Goal: Task Accomplishment & Management: Use online tool/utility

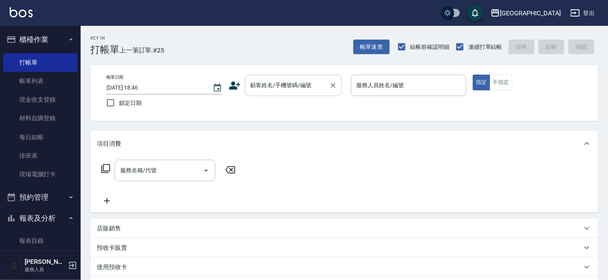
click at [269, 87] on input "顧客姓名/手機號碼/編號" at bounding box center [287, 85] width 77 height 14
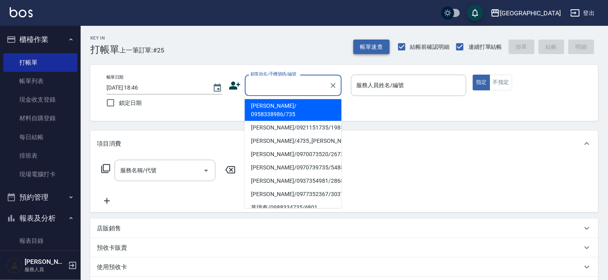
click at [373, 46] on button "帳單速查" at bounding box center [372, 47] width 36 height 15
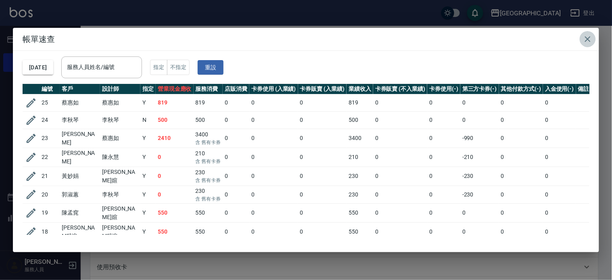
drag, startPoint x: 583, startPoint y: 39, endPoint x: 602, endPoint y: 46, distance: 20.3
click at [584, 38] on icon "button" at bounding box center [588, 39] width 10 height 10
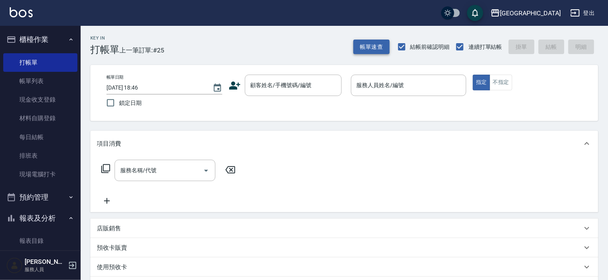
click at [368, 42] on button "帳單速查" at bounding box center [372, 47] width 36 height 15
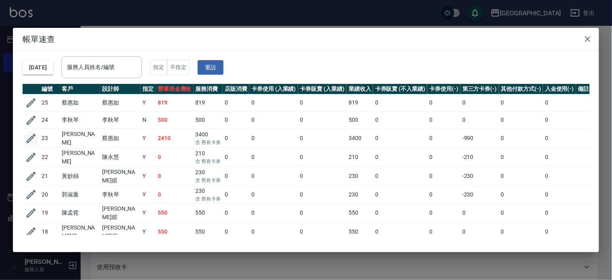
click at [27, 138] on icon "button" at bounding box center [31, 138] width 12 height 12
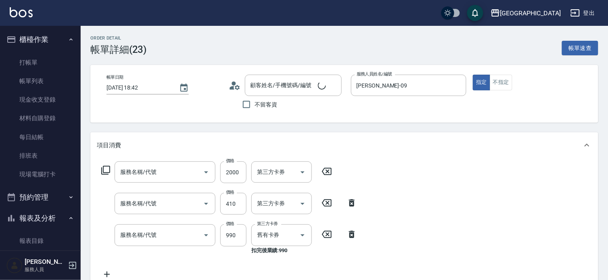
type input "[DATE] 18:42"
type input "[PERSON_NAME]-09"
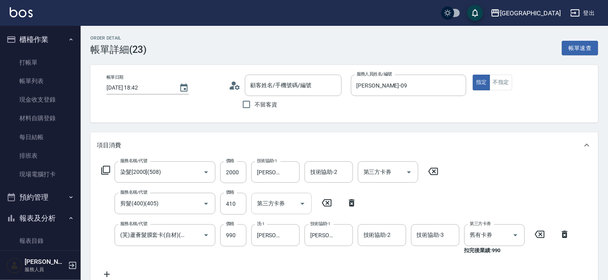
type input "染髮[2000](508)"
type input "剪髮(400)(405)"
type input "(芙)蘆薈髮膜套卡(自材)(639)"
type input "[PERSON_NAME]/1405_[PERSON_NAME]/1405"
click at [196, 174] on icon "Clear" at bounding box center [195, 172] width 8 height 8
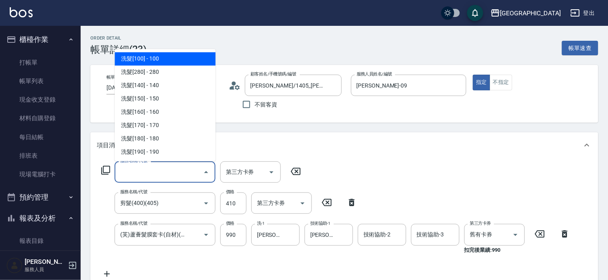
type input "0"
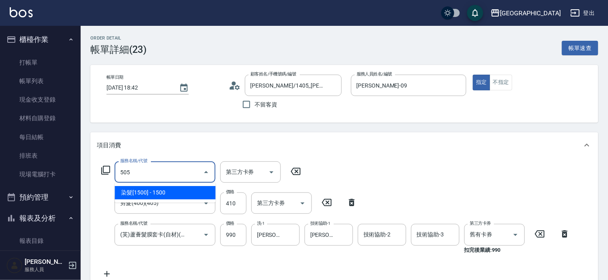
type input "染髮[1500](505)"
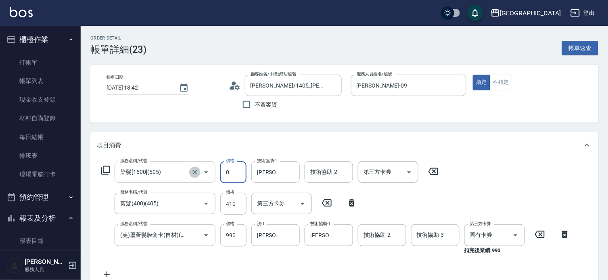
click at [196, 170] on icon "Clear" at bounding box center [195, 172] width 8 height 8
type input "0"
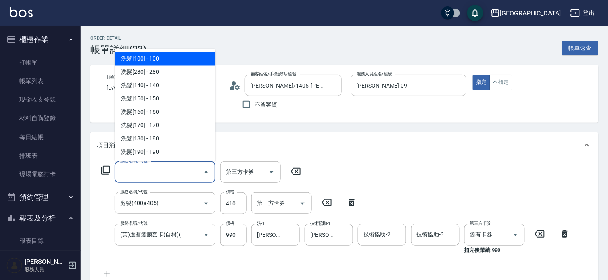
type input "0"
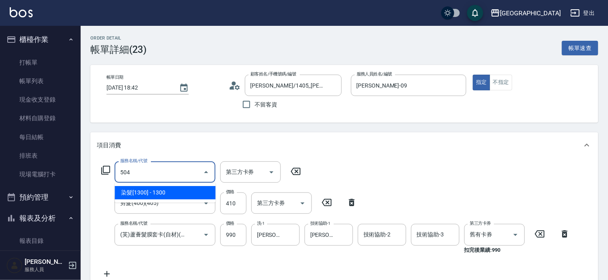
type input "染髮[1300](504)"
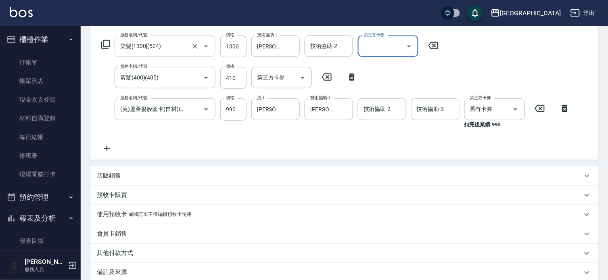
scroll to position [126, 0]
click at [109, 151] on icon at bounding box center [107, 149] width 20 height 10
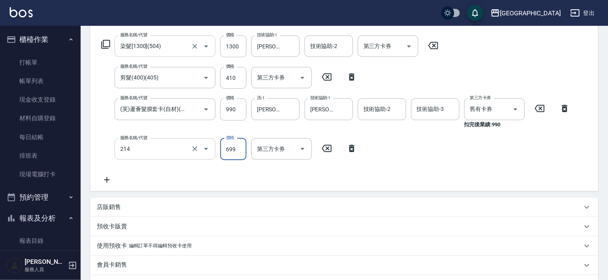
type input "滾珠洗髪699(214)"
type input "700"
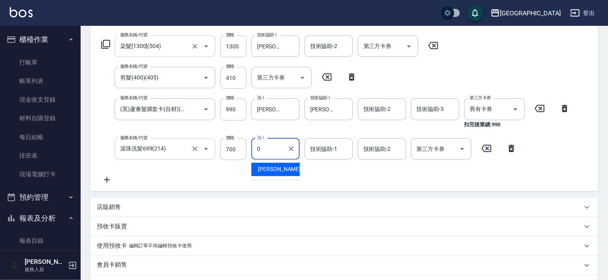
type input "[PERSON_NAME]-0"
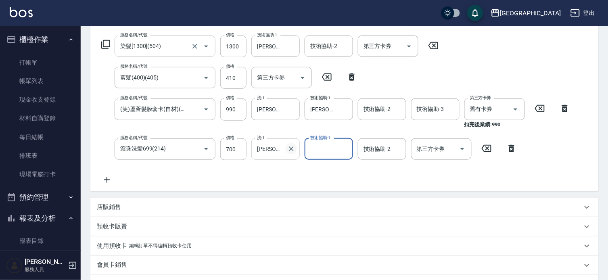
click at [295, 148] on icon "Clear" at bounding box center [291, 149] width 8 height 8
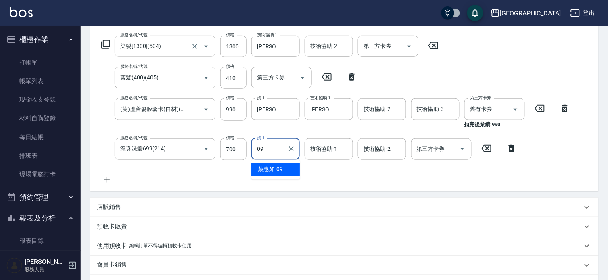
type input "[PERSON_NAME]-09"
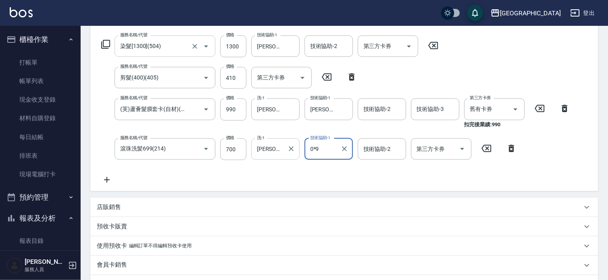
type input "0*9"
click at [312, 149] on div "技術協助-1 技術協助-1" at bounding box center [329, 148] width 48 height 21
type input "[PERSON_NAME]-09"
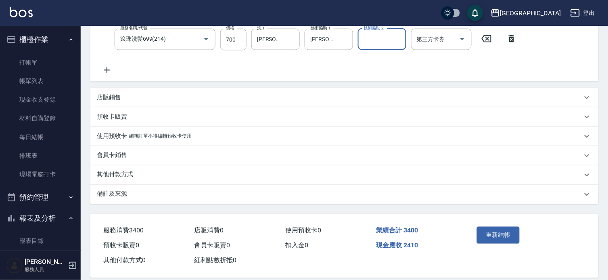
scroll to position [245, 0]
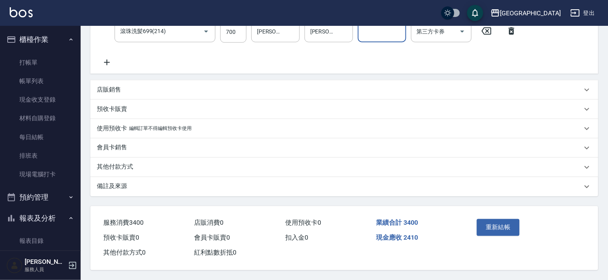
click at [505, 224] on button "重新結帳" at bounding box center [498, 227] width 43 height 17
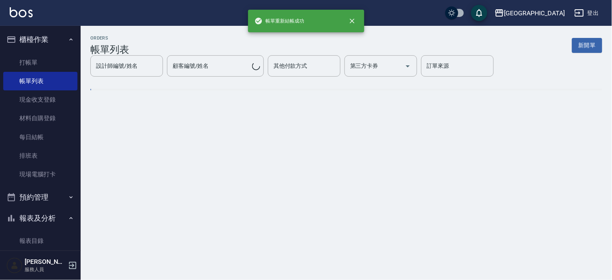
click at [39, 37] on button "櫃檯作業" at bounding box center [40, 39] width 74 height 21
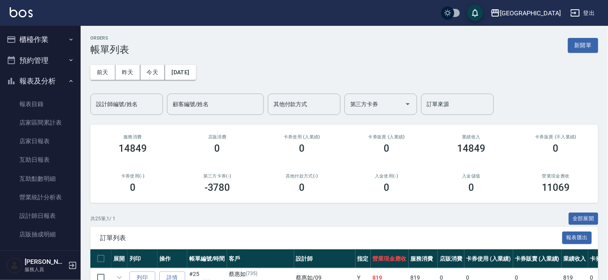
click at [53, 78] on button "報表及分析" at bounding box center [40, 81] width 74 height 21
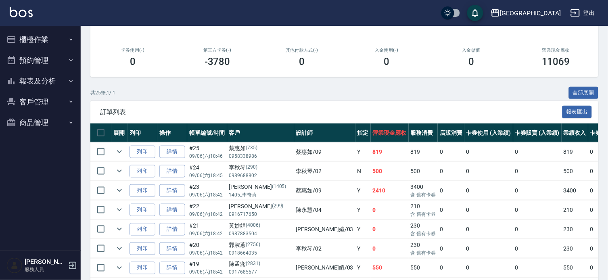
scroll to position [126, 0]
click at [30, 39] on button "櫃檯作業" at bounding box center [40, 39] width 74 height 21
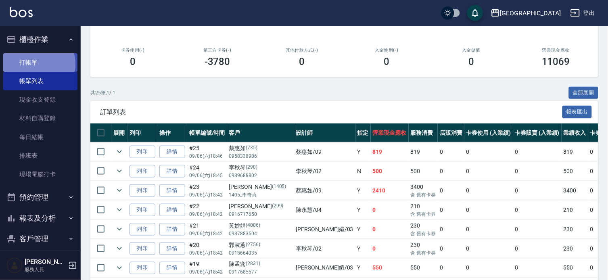
click at [36, 64] on link "打帳單" at bounding box center [40, 62] width 74 height 19
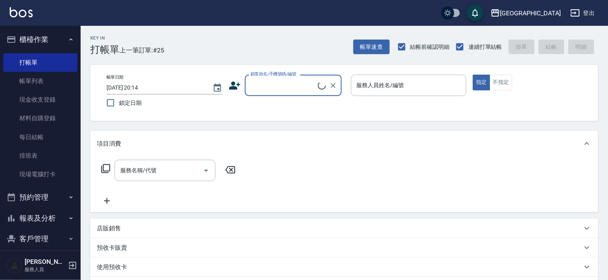
click at [287, 86] on input "顧客姓名/手機號碼/編號" at bounding box center [283, 85] width 69 height 14
type input "1222"
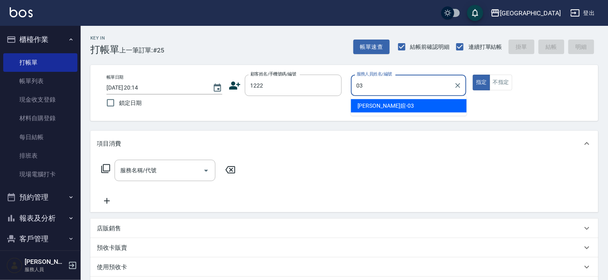
type input "[PERSON_NAME]媗-03"
type button "true"
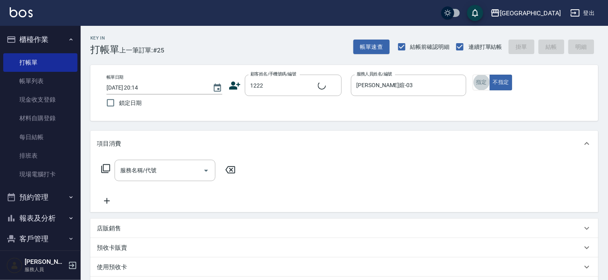
type input "[PERSON_NAME]/1222_[PERSON_NAME]/1222"
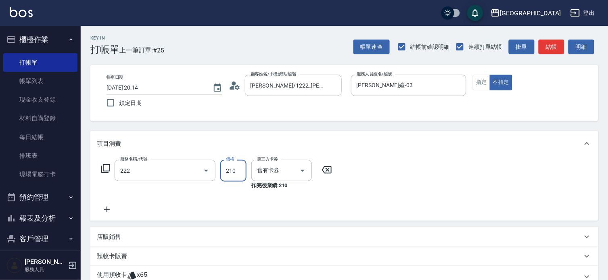
type input "洗髮卡券[210](222)"
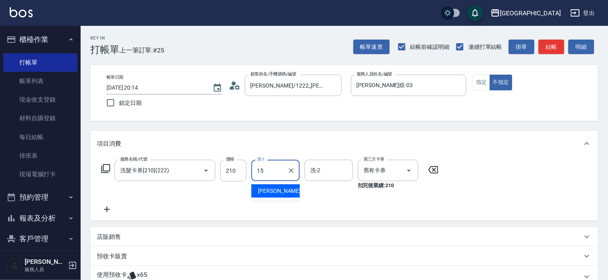
type input "[PERSON_NAME]-15"
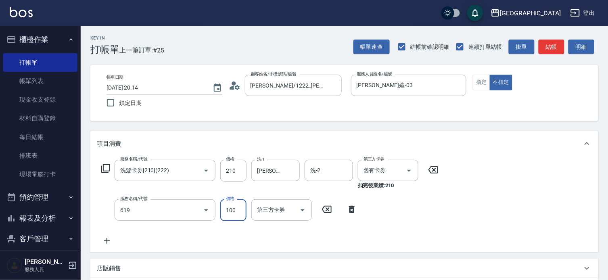
type input "[PERSON_NAME].玻酸.晶膜.水療(619)"
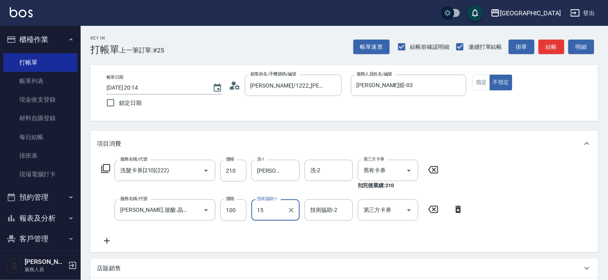
type input "[PERSON_NAME]-15"
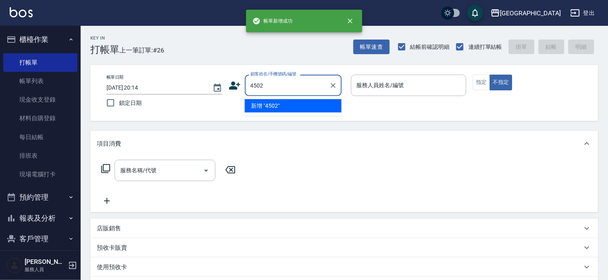
type input "4502"
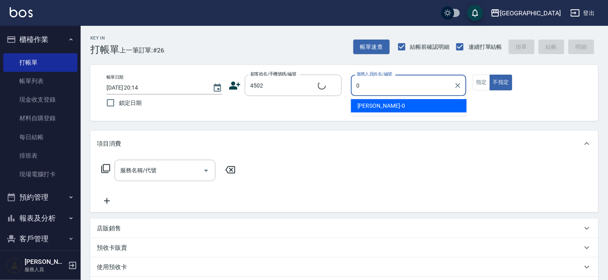
type input "09"
type input "[PERSON_NAME]/0928640600/4502"
type input "[PERSON_NAME]-02"
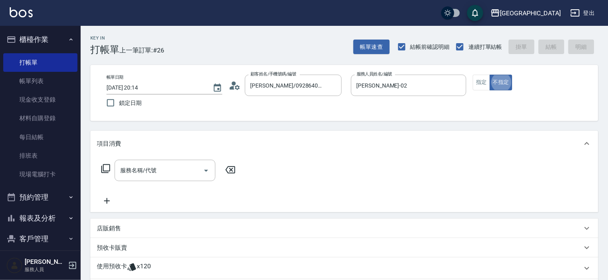
type button "false"
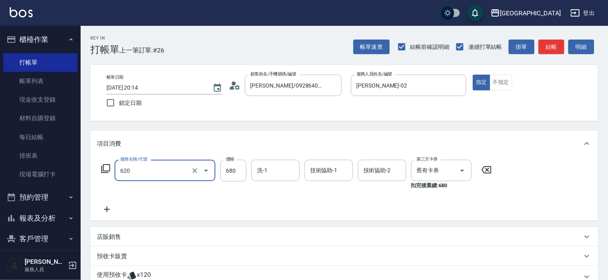
type input "洗+剪+護餐券680)(620)"
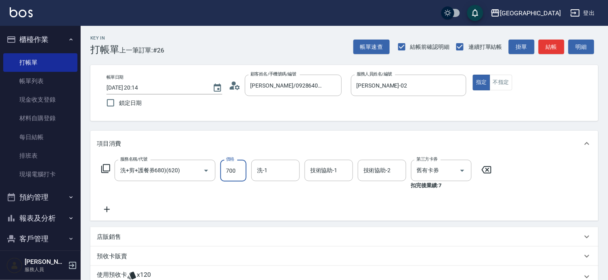
type input "700"
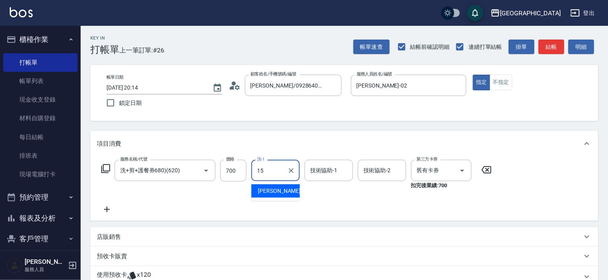
type input "[PERSON_NAME]-15"
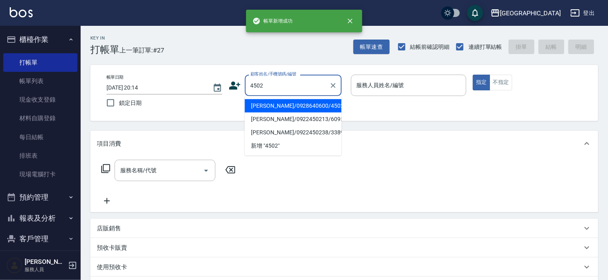
type input "4502"
type input "0"
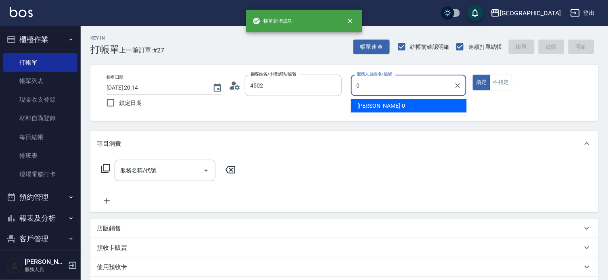
type input "[PERSON_NAME]/0928640600/4502"
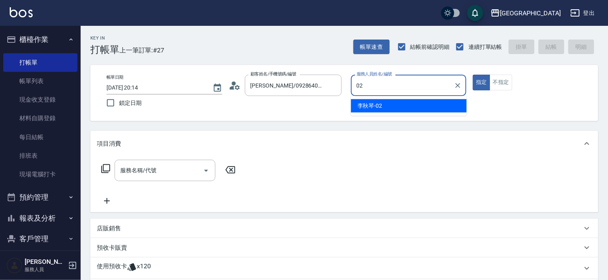
type input "[PERSON_NAME]-02"
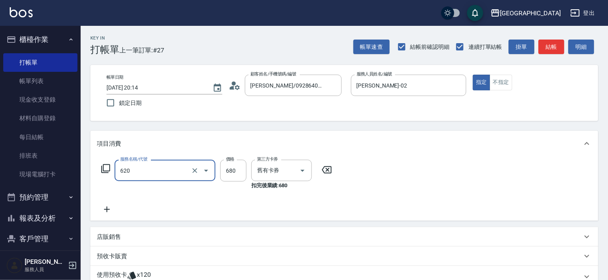
type input "洗+剪+護餐券680)(620)"
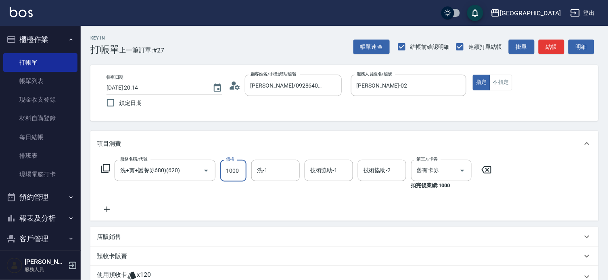
type input "1000"
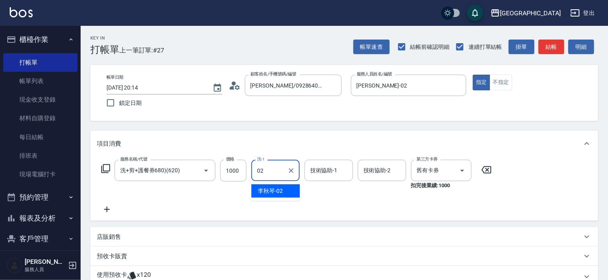
type input "[PERSON_NAME]-02"
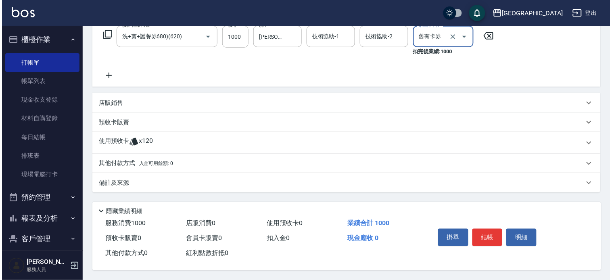
scroll to position [136, 0]
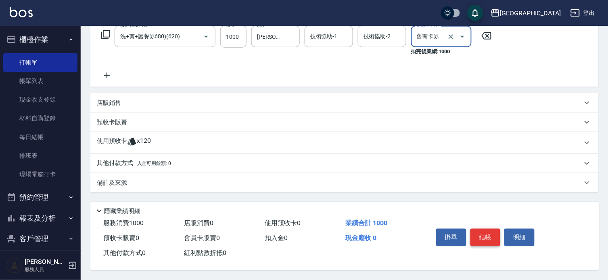
drag, startPoint x: 477, startPoint y: 235, endPoint x: 481, endPoint y: 233, distance: 4.9
click at [477, 234] on button "結帳" at bounding box center [486, 237] width 30 height 17
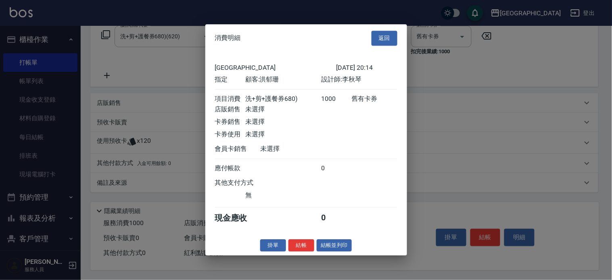
drag, startPoint x: 292, startPoint y: 243, endPoint x: 301, endPoint y: 249, distance: 11.5
click at [293, 243] on div "消費明細 返回 [GEOGRAPHIC_DATA] [DATE] 20:14 指定 顧客: [PERSON_NAME] 設計師: [PERSON_NAME] …" at bounding box center [306, 139] width 202 height 231
click at [302, 249] on button "結帳" at bounding box center [302, 245] width 26 height 13
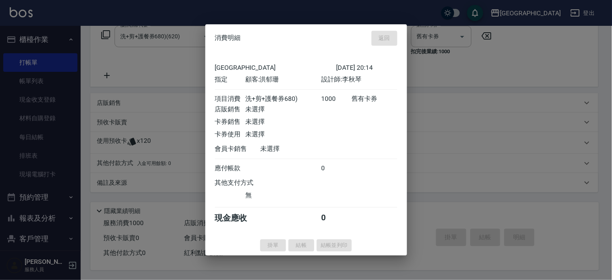
type input "[DATE] 20:15"
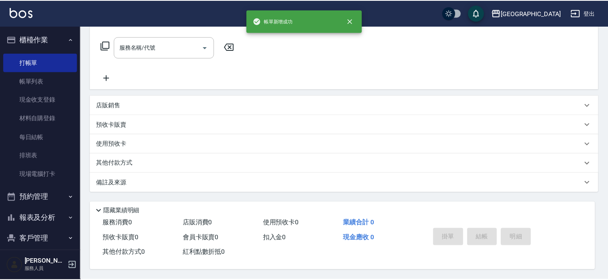
scroll to position [0, 0]
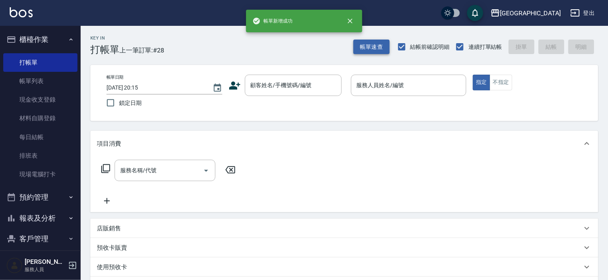
click at [368, 46] on button "帳單速查" at bounding box center [372, 47] width 36 height 15
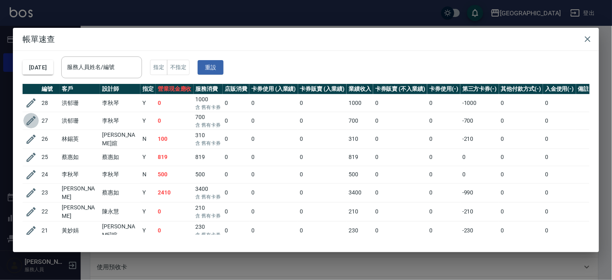
click at [29, 120] on icon "button" at bounding box center [31, 120] width 9 height 9
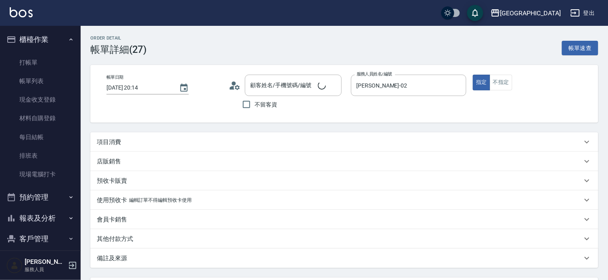
type input "[DATE] 20:14"
type input "[PERSON_NAME]-02"
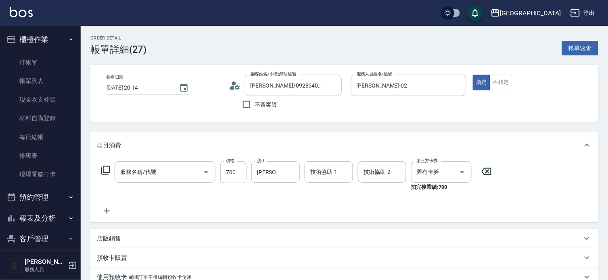
type input "[PERSON_NAME]/0928640600/4502"
type input "洗+剪+護餐券680)(620)"
click at [240, 174] on input "700" at bounding box center [233, 172] width 26 height 22
type input "1000"
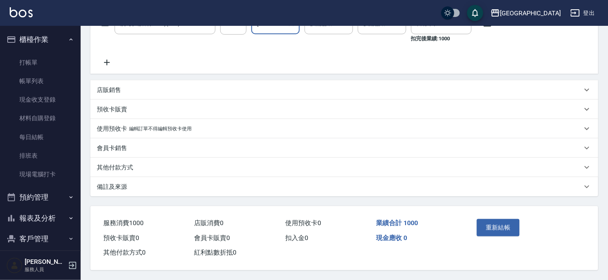
scroll to position [151, 0]
click at [490, 223] on button "重新結帳" at bounding box center [498, 227] width 43 height 17
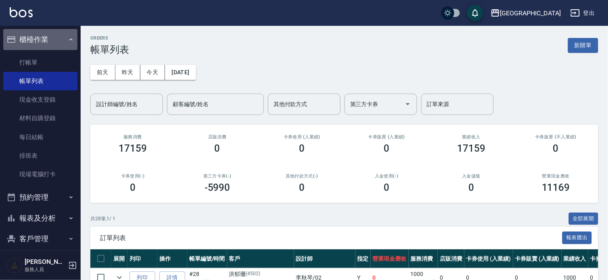
click at [54, 36] on button "櫃檯作業" at bounding box center [40, 39] width 74 height 21
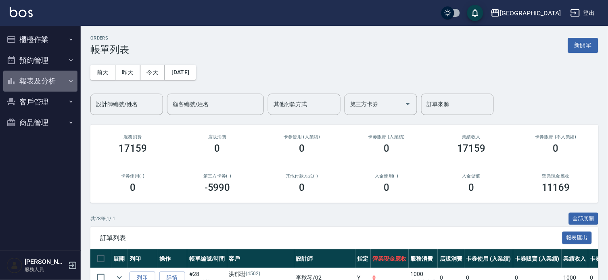
drag, startPoint x: 42, startPoint y: 77, endPoint x: 41, endPoint y: 85, distance: 8.6
click at [42, 77] on button "報表及分析" at bounding box center [40, 81] width 74 height 21
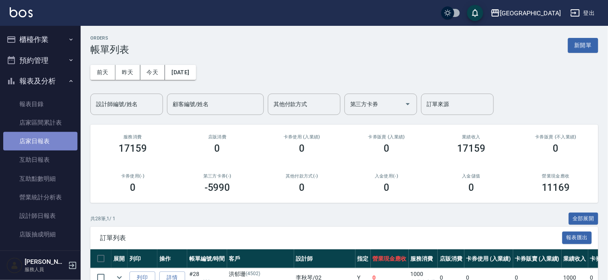
click at [49, 138] on link "店家日報表" at bounding box center [40, 141] width 74 height 19
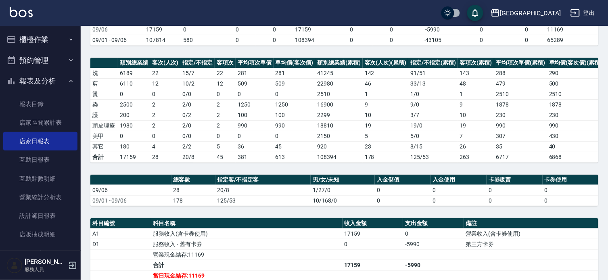
scroll to position [83, 0]
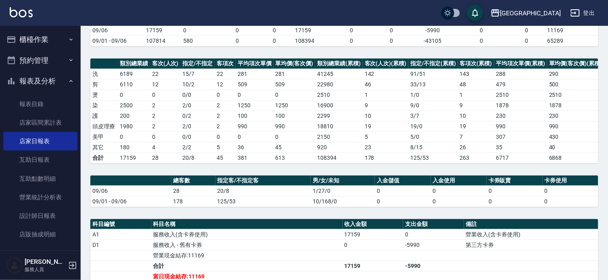
drag, startPoint x: 38, startPoint y: 82, endPoint x: 37, endPoint y: 70, distance: 11.7
click at [38, 81] on button "報表及分析" at bounding box center [40, 81] width 74 height 21
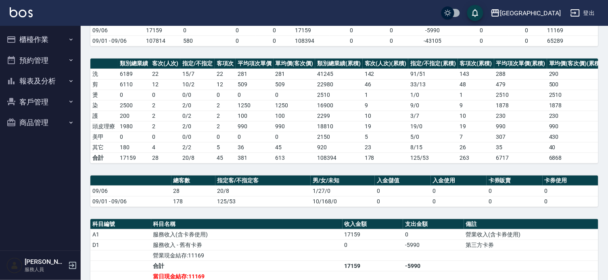
click at [50, 38] on button "櫃檯作業" at bounding box center [40, 39] width 74 height 21
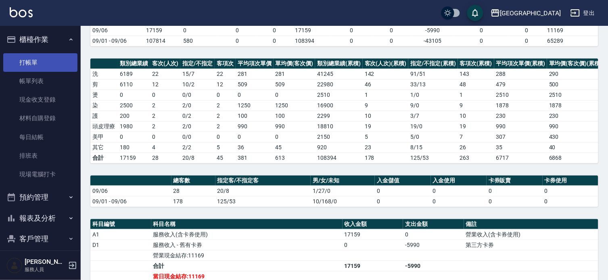
click at [49, 61] on link "打帳單" at bounding box center [40, 62] width 74 height 19
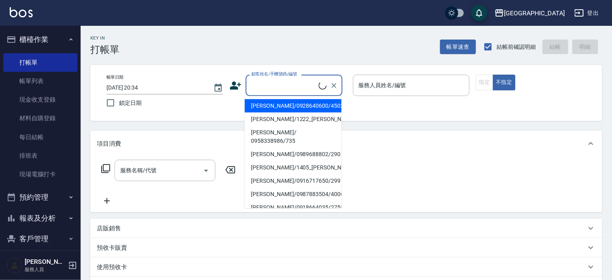
drag, startPoint x: 276, startPoint y: 90, endPoint x: 229, endPoint y: 71, distance: 50.1
click at [275, 89] on input "顧客姓名/手機號碼/編號" at bounding box center [283, 85] width 69 height 14
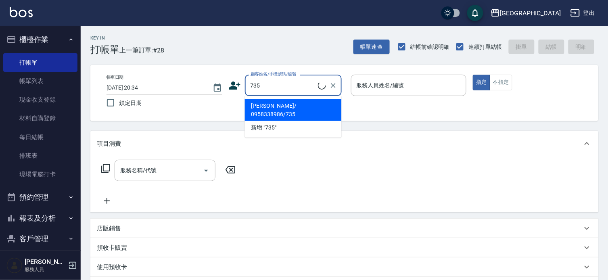
type input "735"
type input "09"
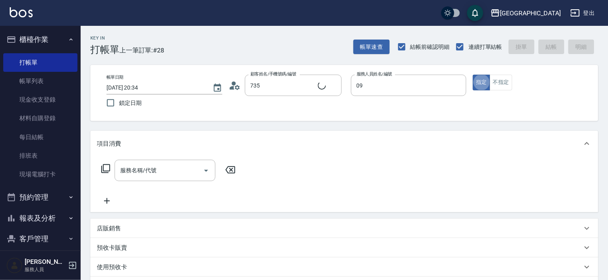
type input "[PERSON_NAME]/ 0958338986/735"
type input "[PERSON_NAME]-09"
type button "true"
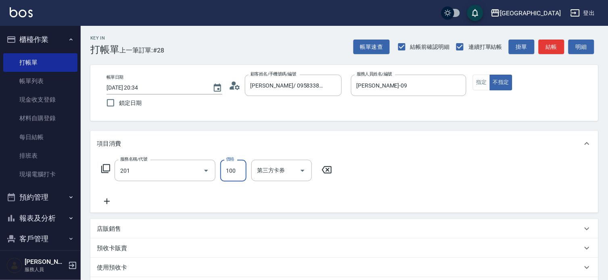
type input "洗髮[100](201)"
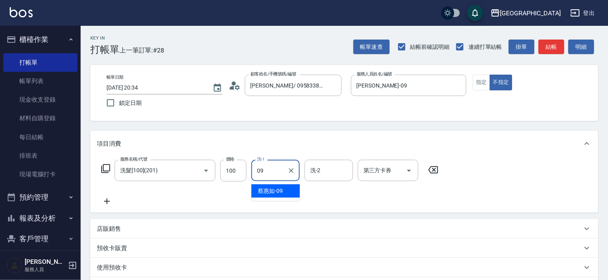
type input "[PERSON_NAME]-09"
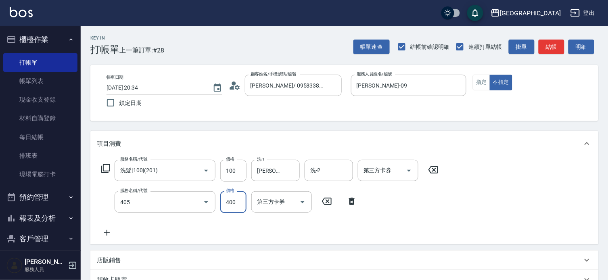
type input "剪髮(400)(405)"
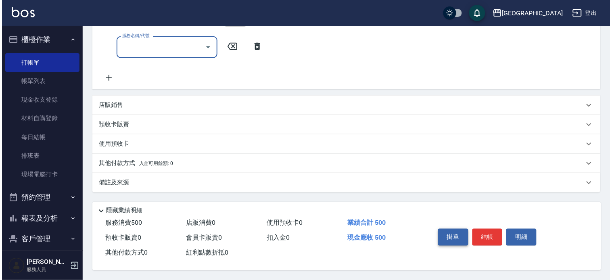
scroll to position [188, 0]
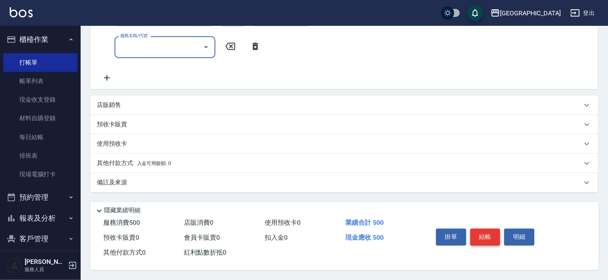
click at [486, 236] on button "結帳" at bounding box center [486, 237] width 30 height 17
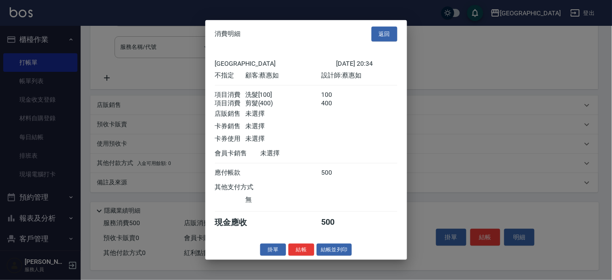
click at [301, 256] on button "結帳" at bounding box center [302, 249] width 26 height 13
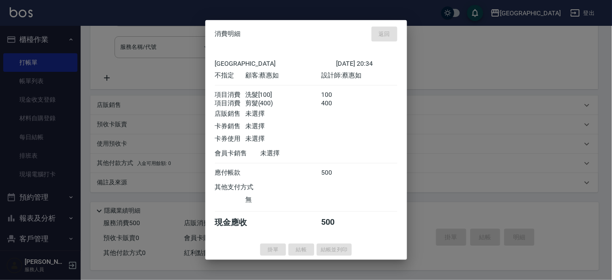
type input "[DATE] 20:35"
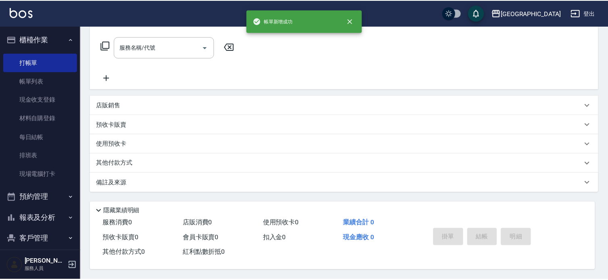
scroll to position [0, 0]
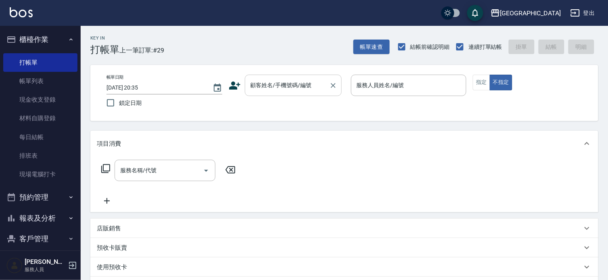
click at [284, 92] on input "顧客姓名/手機號碼/編號" at bounding box center [287, 85] width 77 height 14
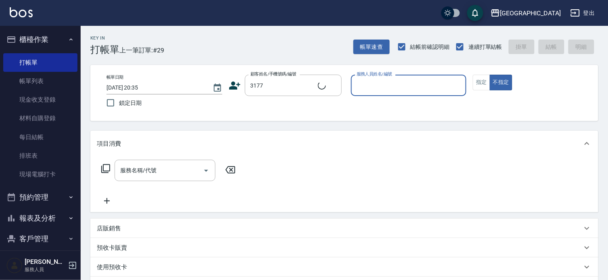
type input "[PERSON_NAME]/3177/3177"
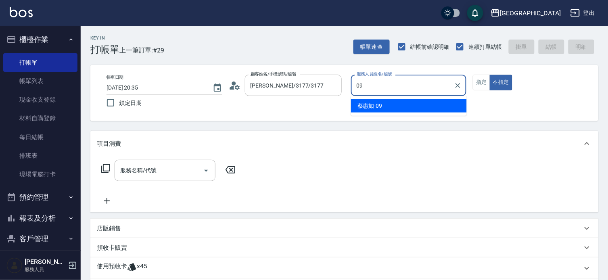
type input "[PERSON_NAME]-09"
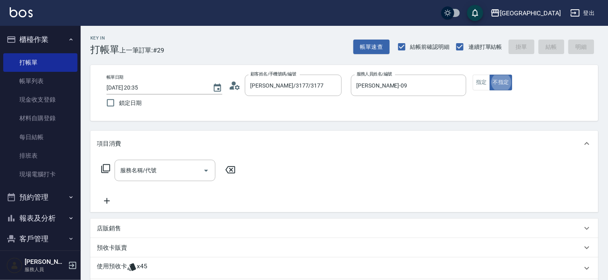
type button "false"
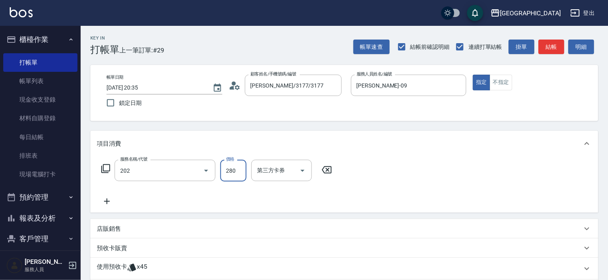
type input "洗髮[280](202)"
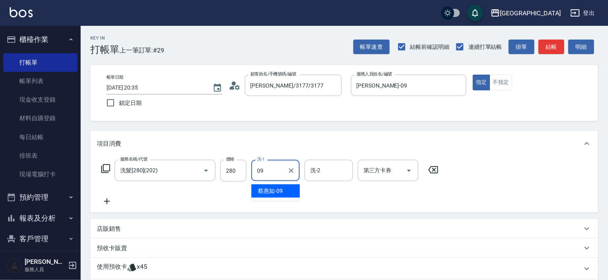
type input "[PERSON_NAME]-09"
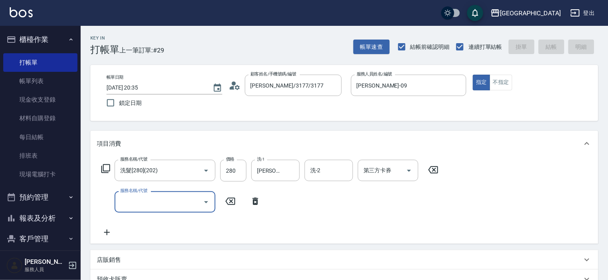
type input "[DATE] 20:37"
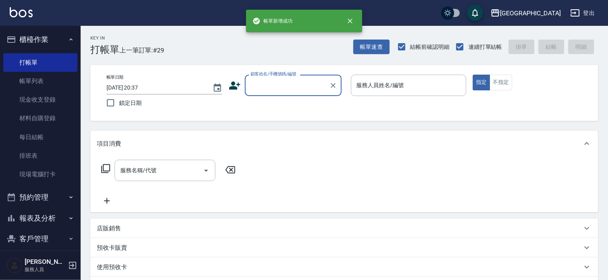
click at [43, 39] on button "櫃檯作業" at bounding box center [40, 39] width 74 height 21
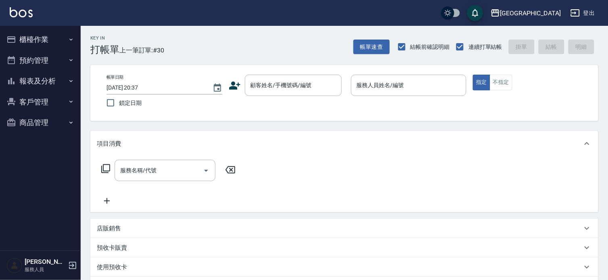
click at [45, 80] on button "報表及分析" at bounding box center [40, 81] width 74 height 21
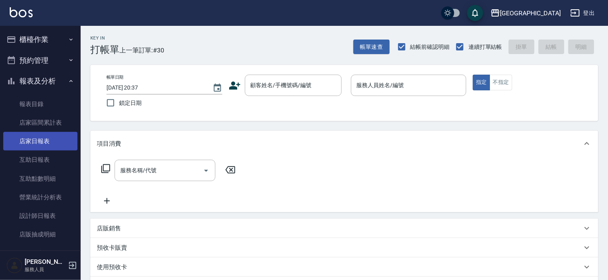
click at [42, 139] on link "店家日報表" at bounding box center [40, 141] width 74 height 19
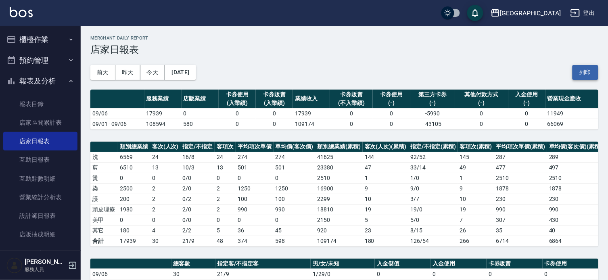
click at [579, 69] on button "列印" at bounding box center [586, 72] width 26 height 15
click at [36, 80] on button "報表及分析" at bounding box center [40, 81] width 74 height 21
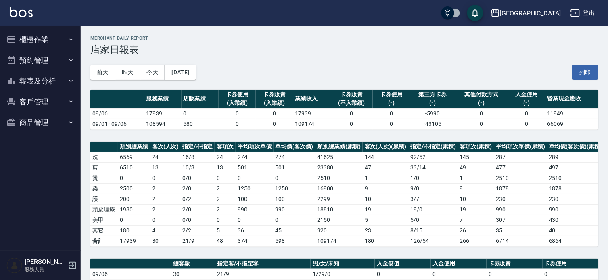
click at [34, 103] on button "客戶管理" at bounding box center [40, 102] width 74 height 21
drag, startPoint x: 34, startPoint y: 102, endPoint x: 40, endPoint y: 90, distance: 14.1
click at [35, 98] on button "客戶管理" at bounding box center [40, 102] width 74 height 21
click at [47, 79] on button "報表及分析" at bounding box center [40, 81] width 74 height 21
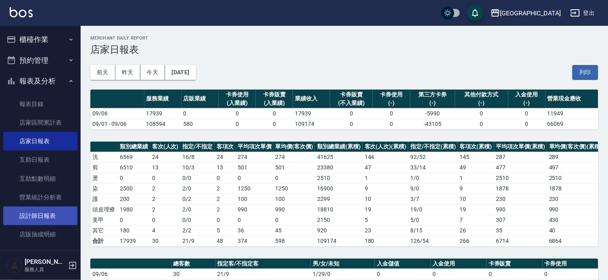
drag, startPoint x: 45, startPoint y: 213, endPoint x: 235, endPoint y: 180, distance: 193.2
click at [45, 213] on link "設計師日報表" at bounding box center [40, 216] width 74 height 19
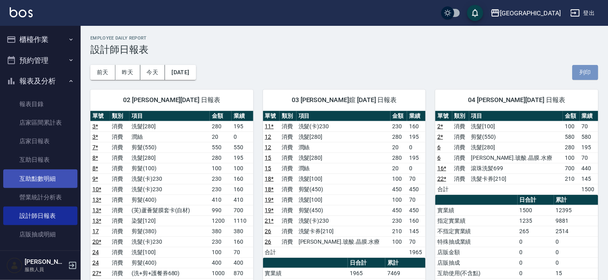
drag, startPoint x: 586, startPoint y: 79, endPoint x: 54, endPoint y: 171, distance: 540.3
click at [587, 78] on button "列印" at bounding box center [586, 72] width 26 height 15
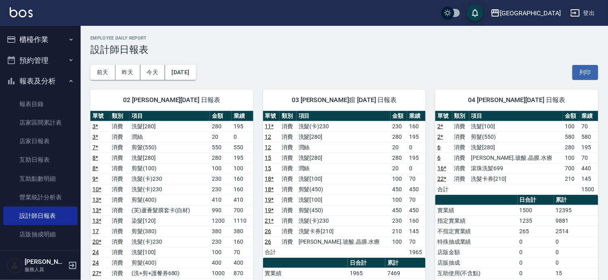
drag, startPoint x: 46, startPoint y: 161, endPoint x: 216, endPoint y: 146, distance: 170.6
click at [46, 160] on link "互助日報表" at bounding box center [40, 160] width 74 height 19
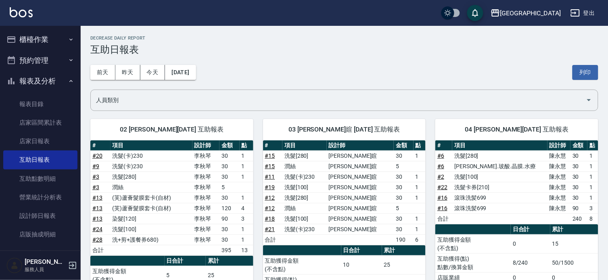
drag, startPoint x: 590, startPoint y: 75, endPoint x: 82, endPoint y: 230, distance: 531.6
click at [590, 75] on button "列印" at bounding box center [586, 72] width 26 height 15
click at [595, 71] on button "列印" at bounding box center [586, 72] width 26 height 15
